Goal: Task Accomplishment & Management: Use online tool/utility

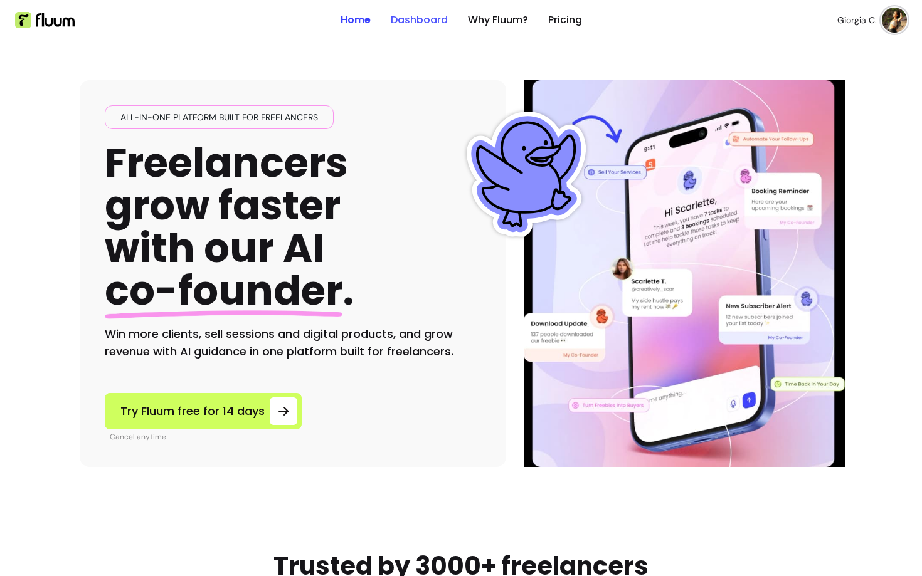
click at [415, 23] on link "Dashboard" at bounding box center [419, 20] width 57 height 15
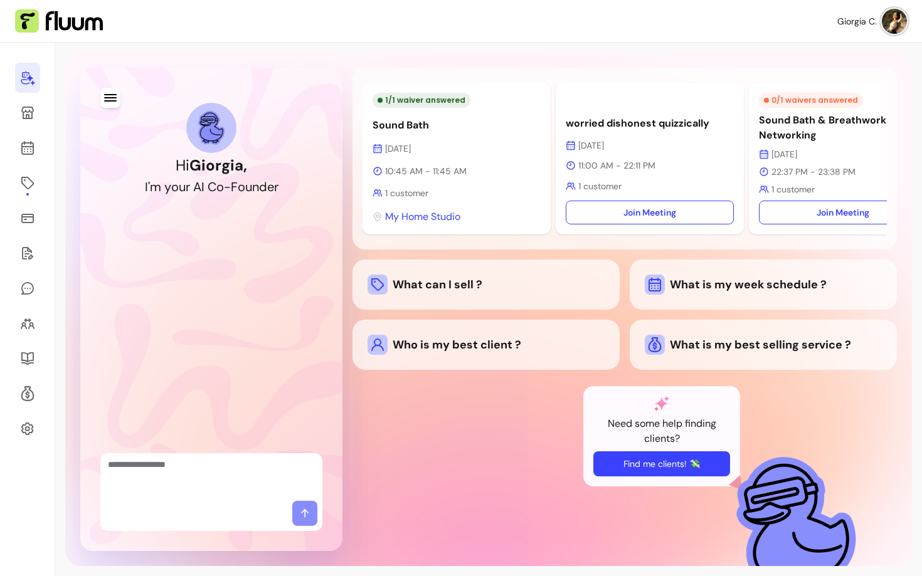
click at [617, 470] on button "Find me clients! 💸" at bounding box center [661, 464] width 137 height 25
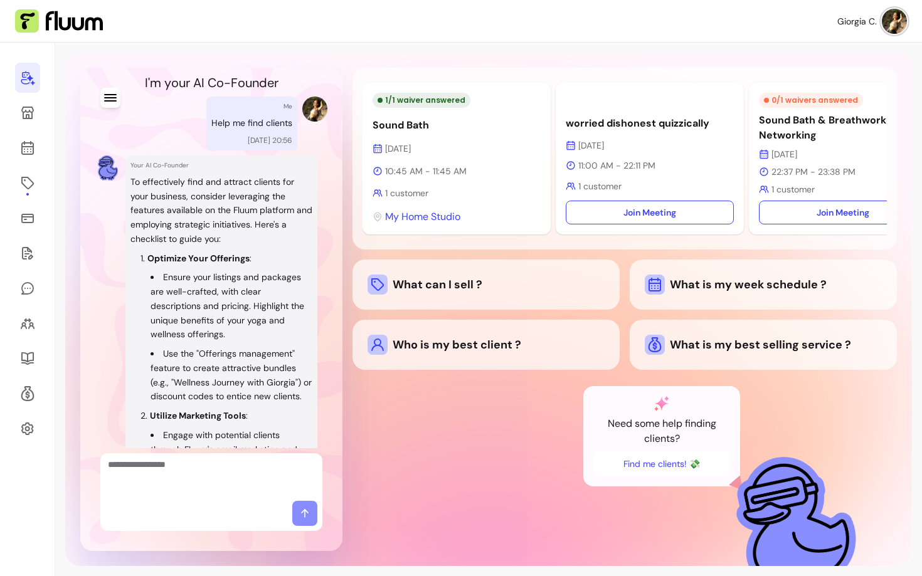
scroll to position [151, 0]
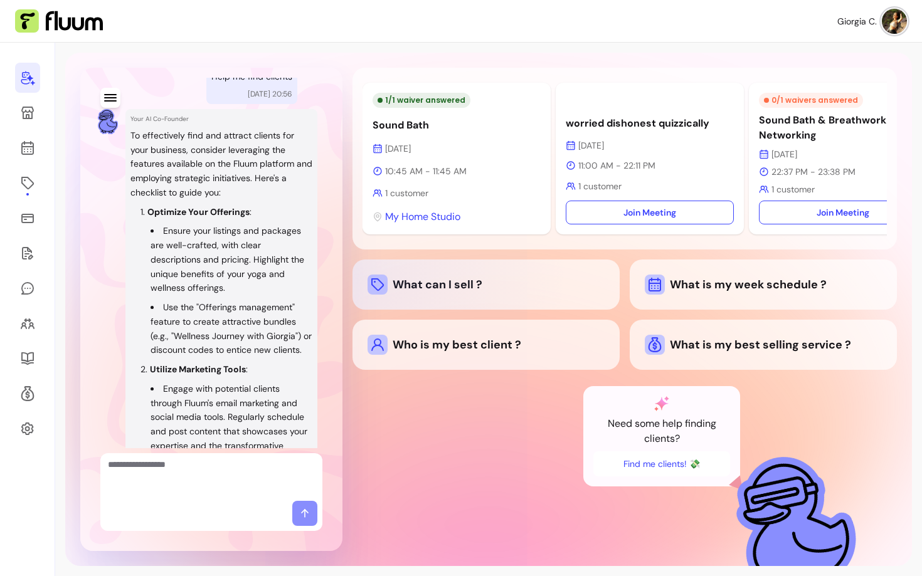
drag, startPoint x: 349, startPoint y: 281, endPoint x: 360, endPoint y: 281, distance: 11.3
click at [360, 281] on div "Hi [PERSON_NAME] , I ' m y o u r A I C o - F o u n d e r Me Help me find client…" at bounding box center [488, 310] width 847 height 514
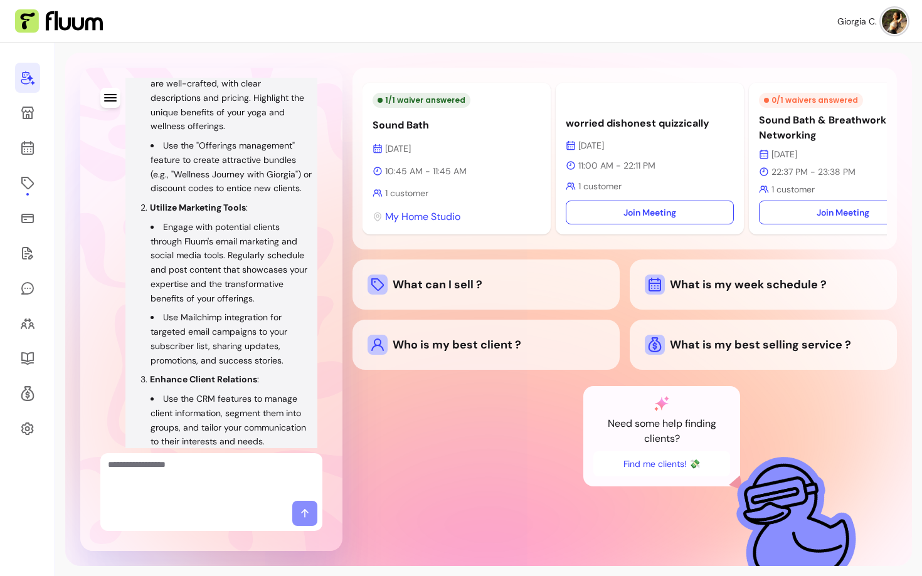
scroll to position [313, 0]
click at [183, 489] on textarea "Ask me anything..." at bounding box center [211, 478] width 207 height 38
type textarea "**********"
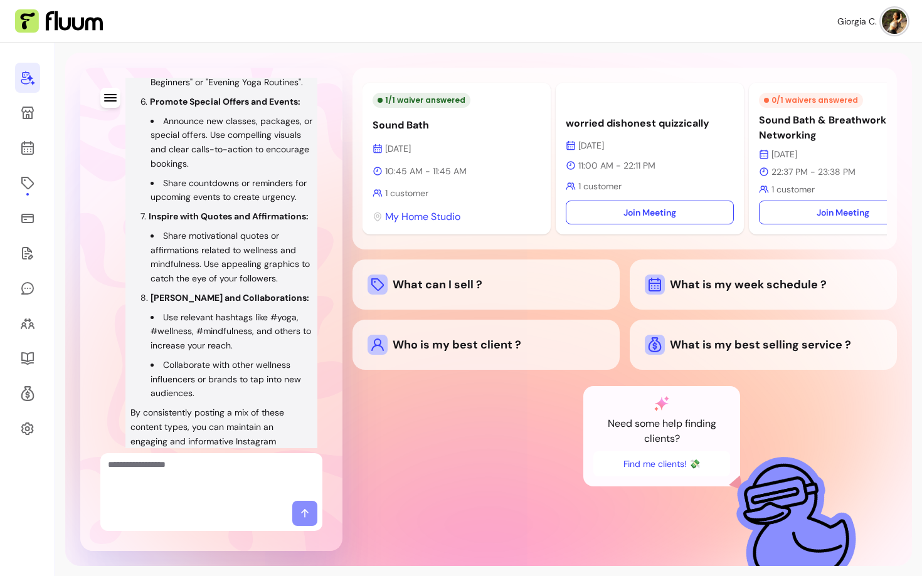
scroll to position [2044, 0]
click at [28, 119] on icon at bounding box center [27, 112] width 15 height 15
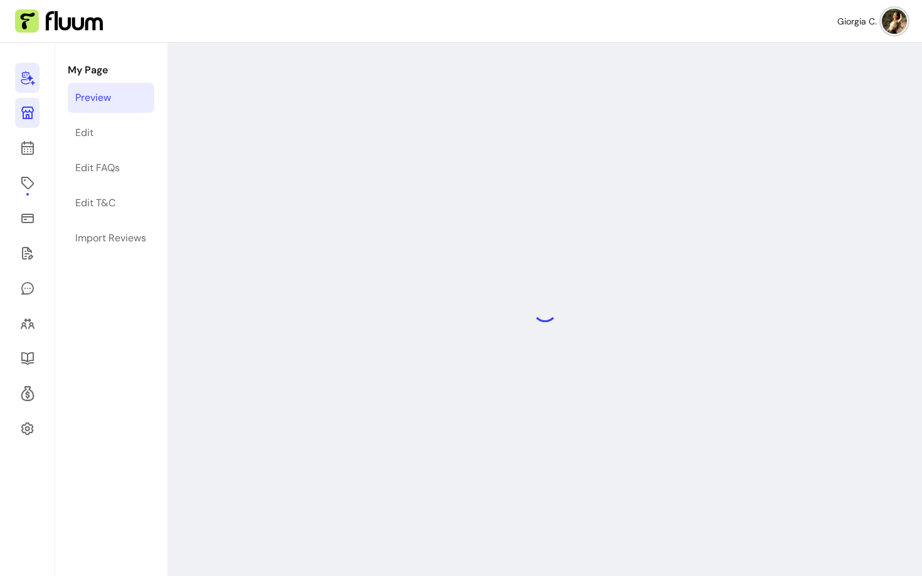
click at [31, 83] on icon at bounding box center [28, 79] width 14 height 14
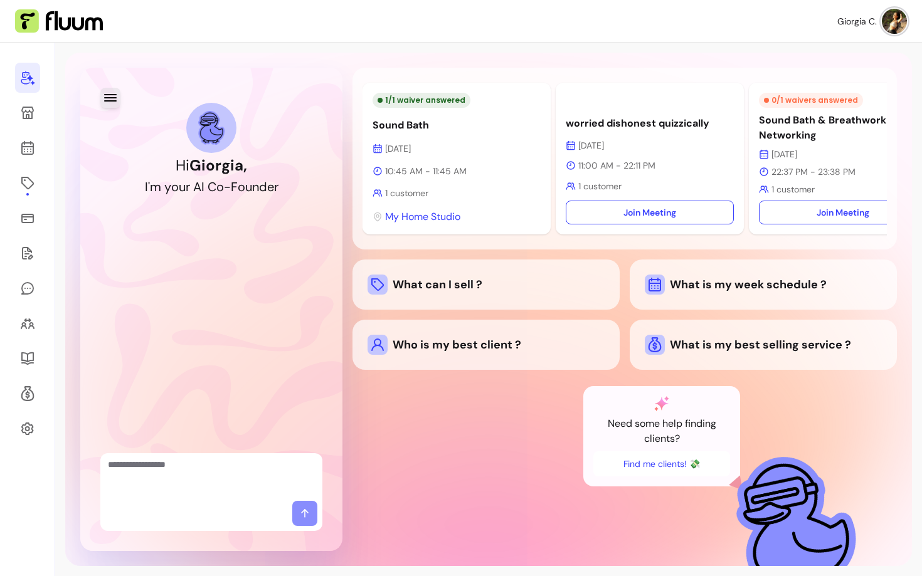
click at [109, 97] on icon "button" at bounding box center [110, 98] width 13 height 8
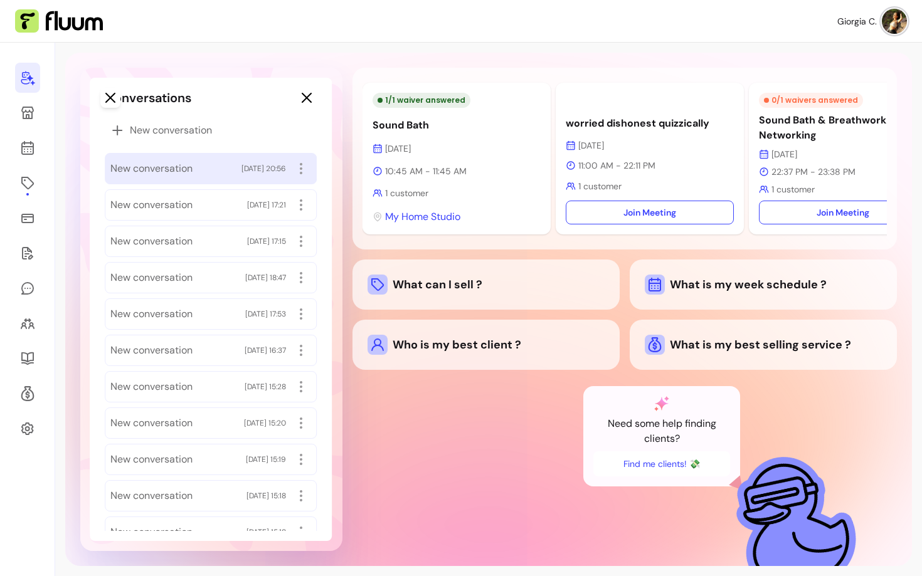
click at [171, 177] on div "New conversation [DATE] 20:56" at bounding box center [210, 169] width 201 height 20
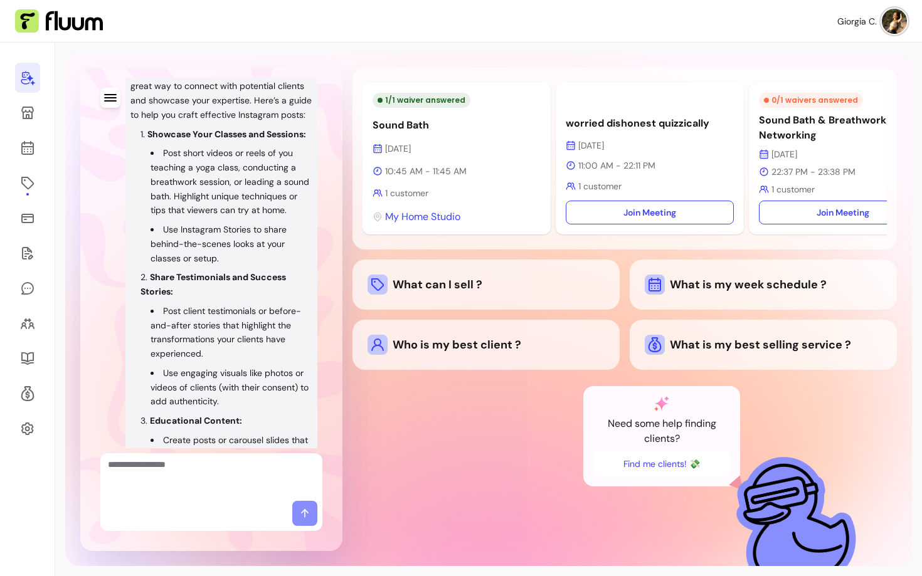
scroll to position [1314, 0]
